Goal: Task Accomplishment & Management: Manage account settings

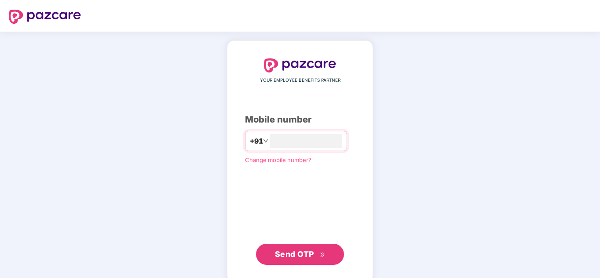
type input "**********"
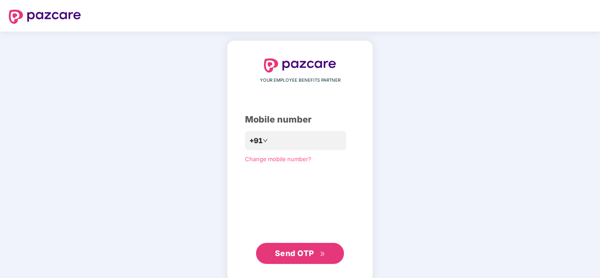
click at [308, 250] on span "Send OTP" at bounding box center [294, 253] width 39 height 9
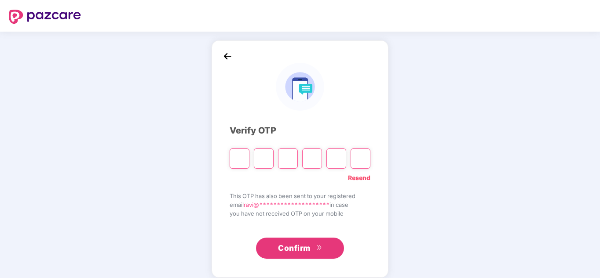
type input "*"
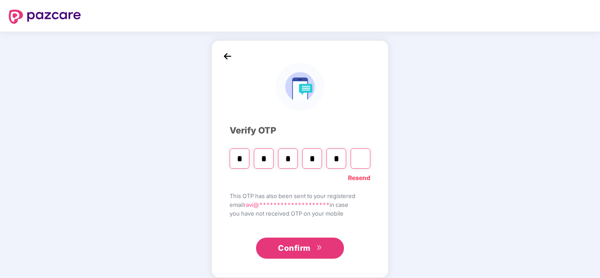
type input "*"
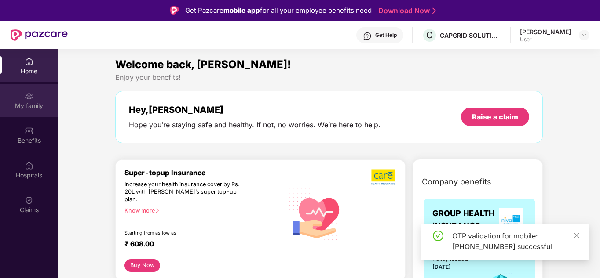
click at [34, 105] on div "My family" at bounding box center [29, 106] width 58 height 9
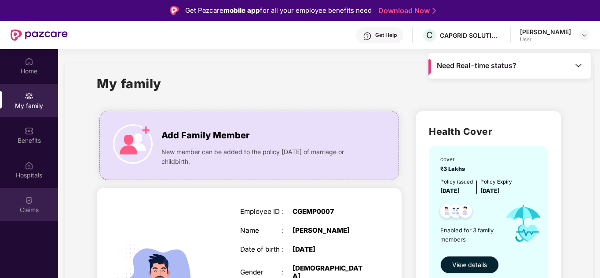
click at [25, 199] on img at bounding box center [29, 200] width 9 height 9
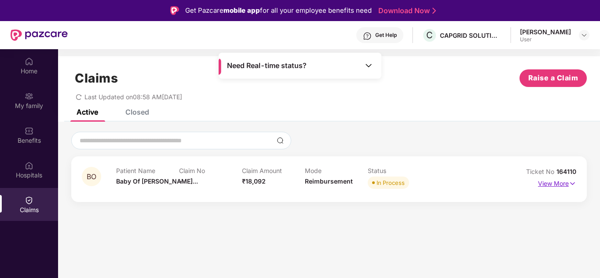
click at [553, 181] on p "View More" at bounding box center [557, 183] width 38 height 12
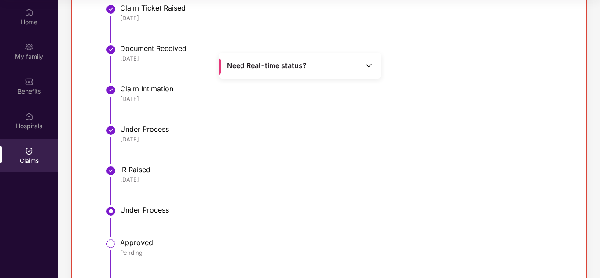
scroll to position [223, 0]
